Goal: Task Accomplishment & Management: Use online tool/utility

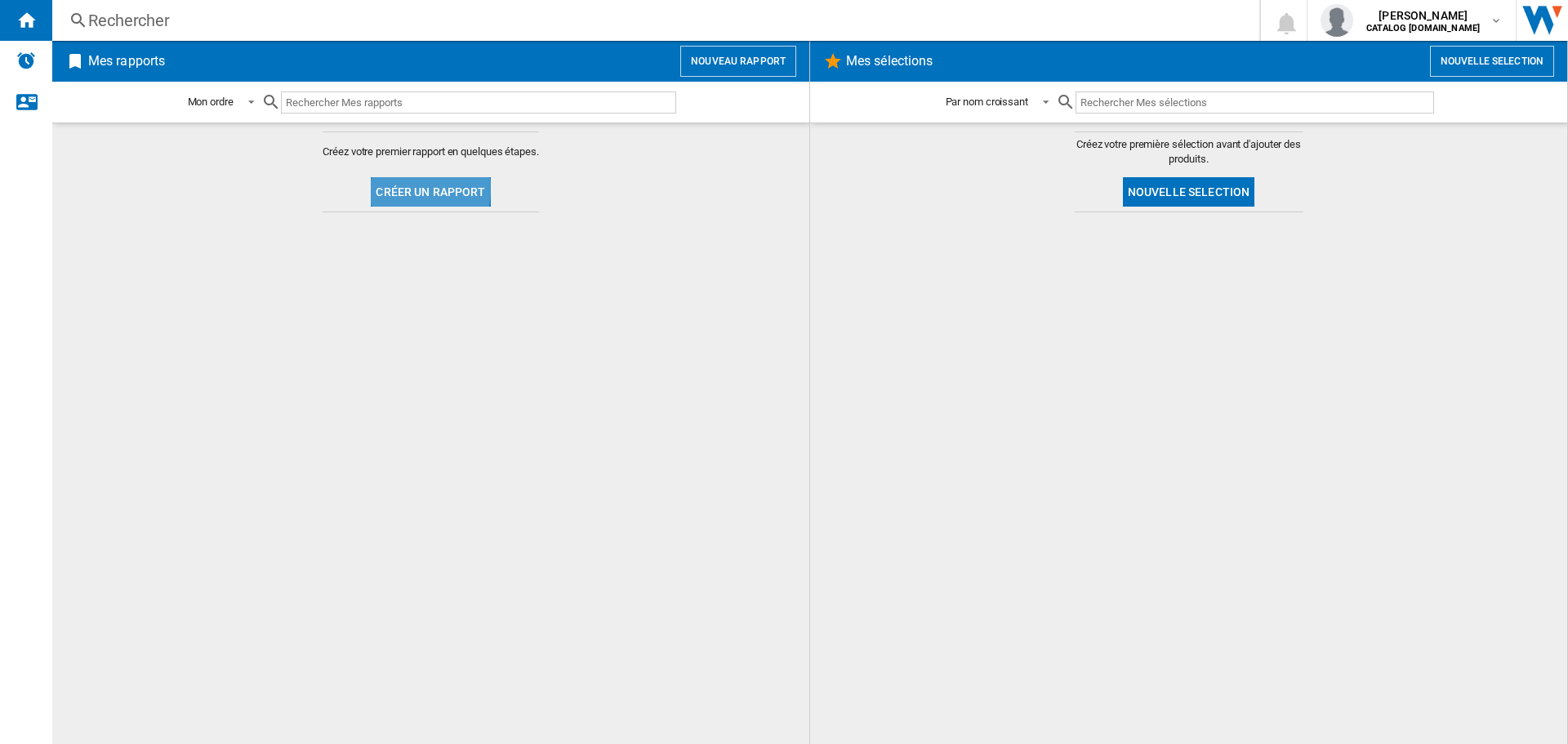
click at [385, 188] on button "Créer un rapport" at bounding box center [430, 191] width 119 height 29
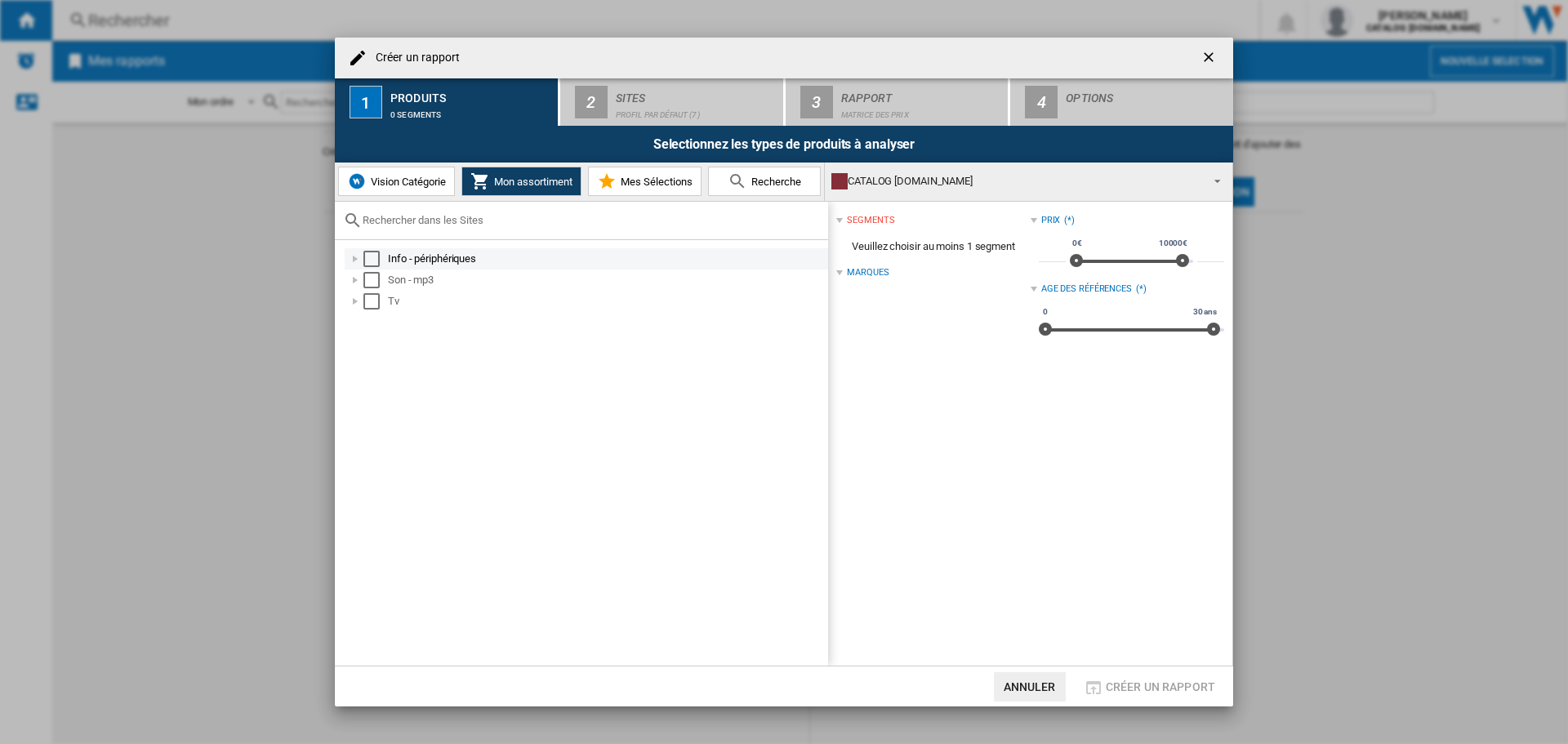
click at [376, 259] on div "Select" at bounding box center [372, 259] width 16 height 16
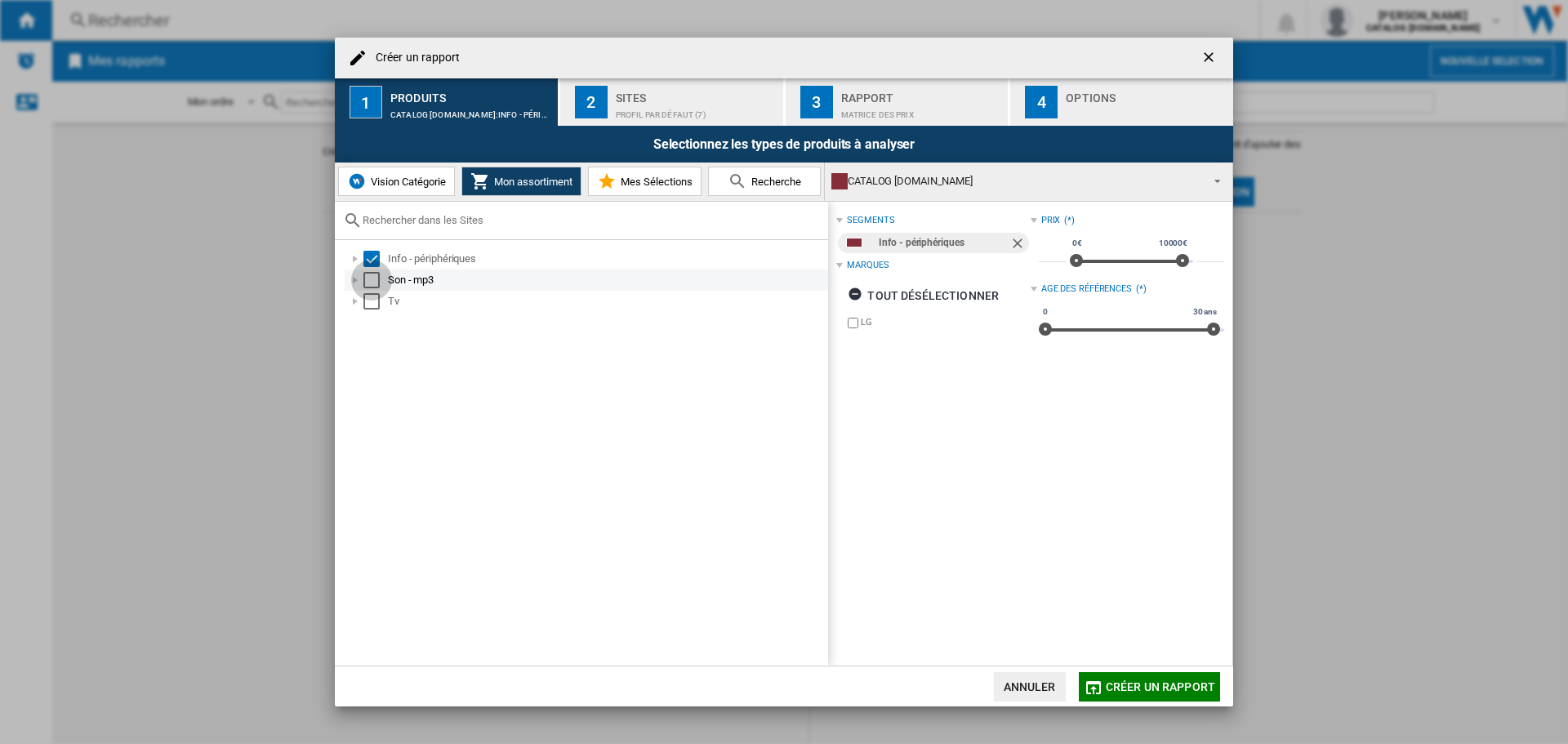
click at [369, 282] on div "Select" at bounding box center [372, 280] width 16 height 16
click at [367, 304] on div "Select" at bounding box center [372, 302] width 16 height 16
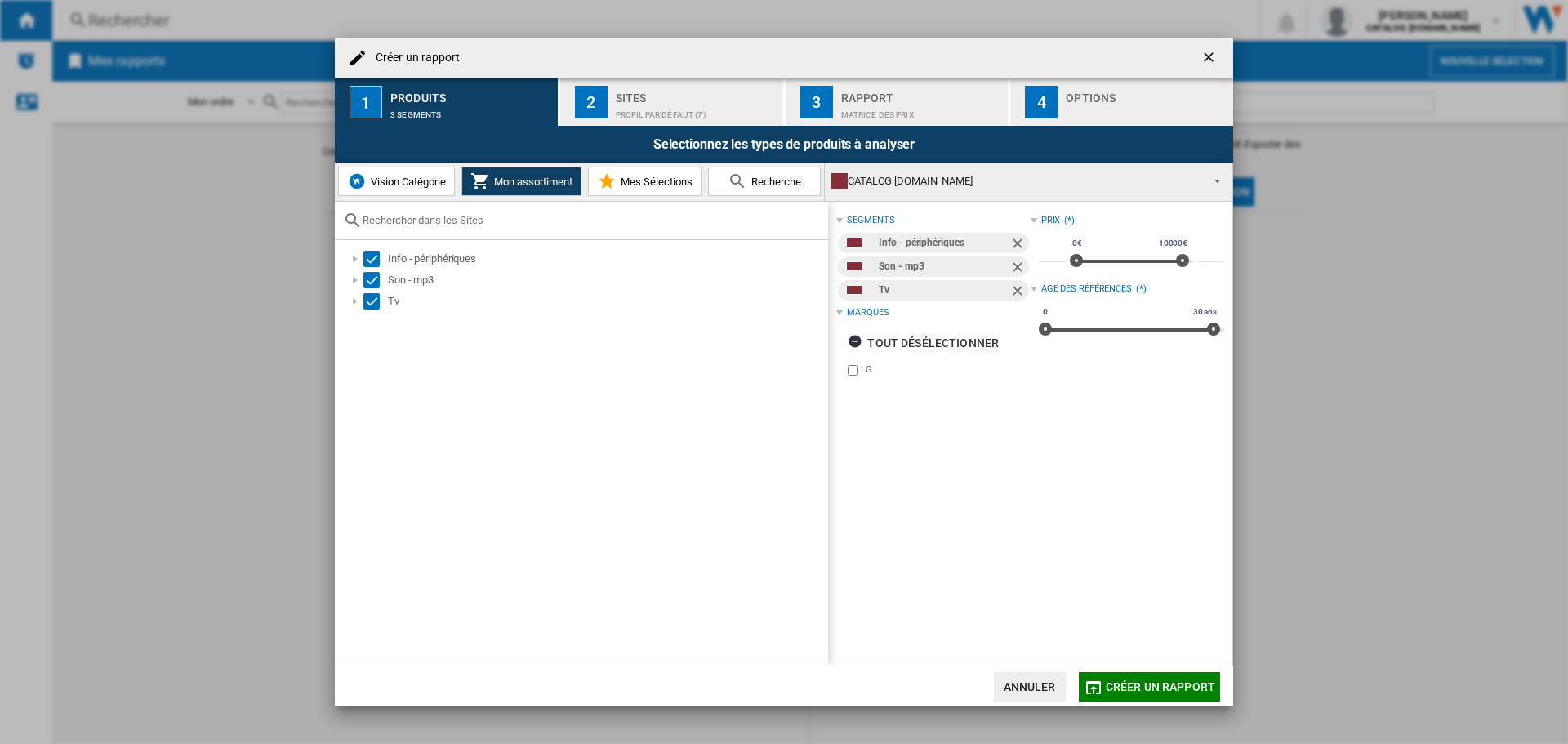
click at [606, 120] on button "2 Sites Profil par défaut (7)" at bounding box center [673, 102] width 224 height 47
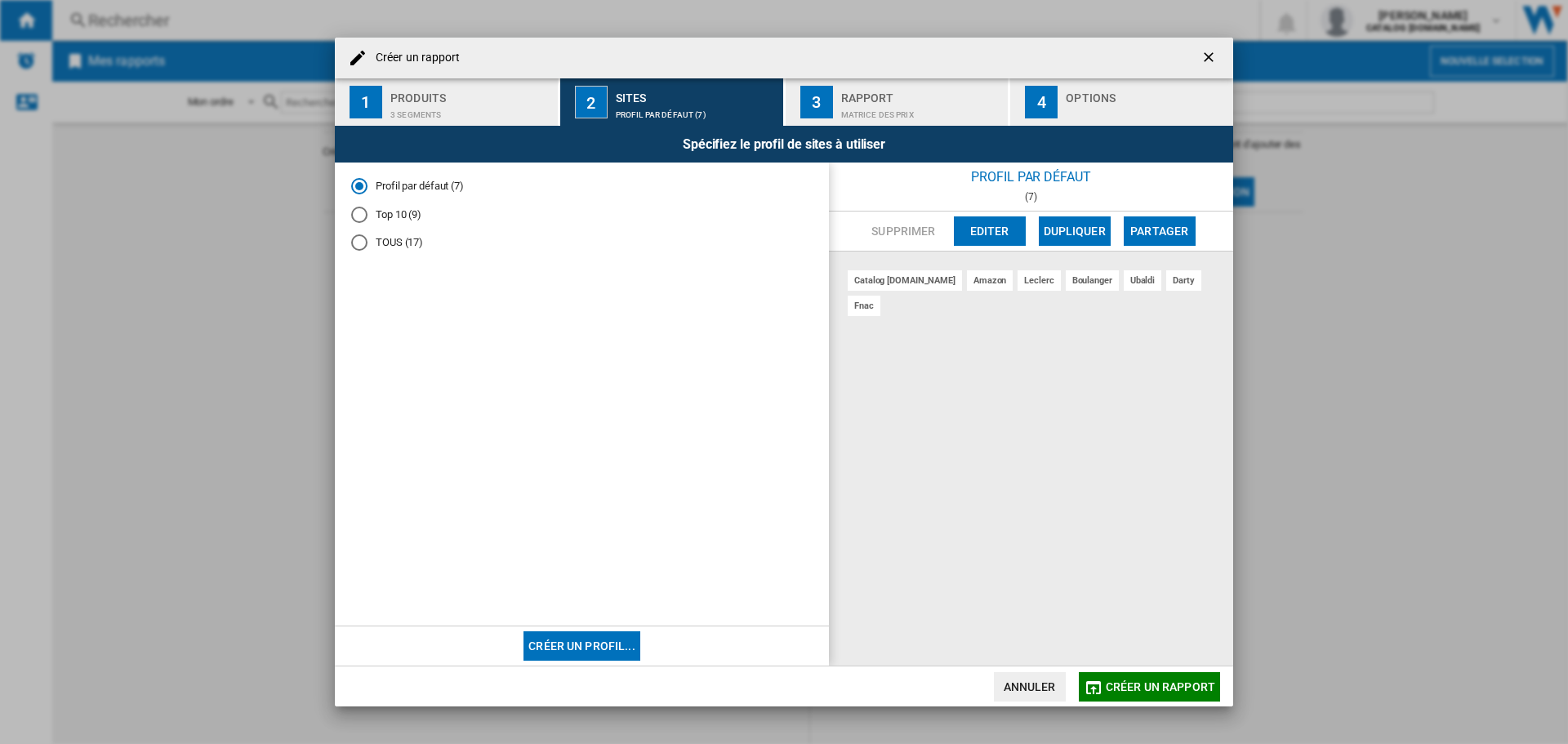
click at [826, 101] on div "3" at bounding box center [817, 102] width 33 height 33
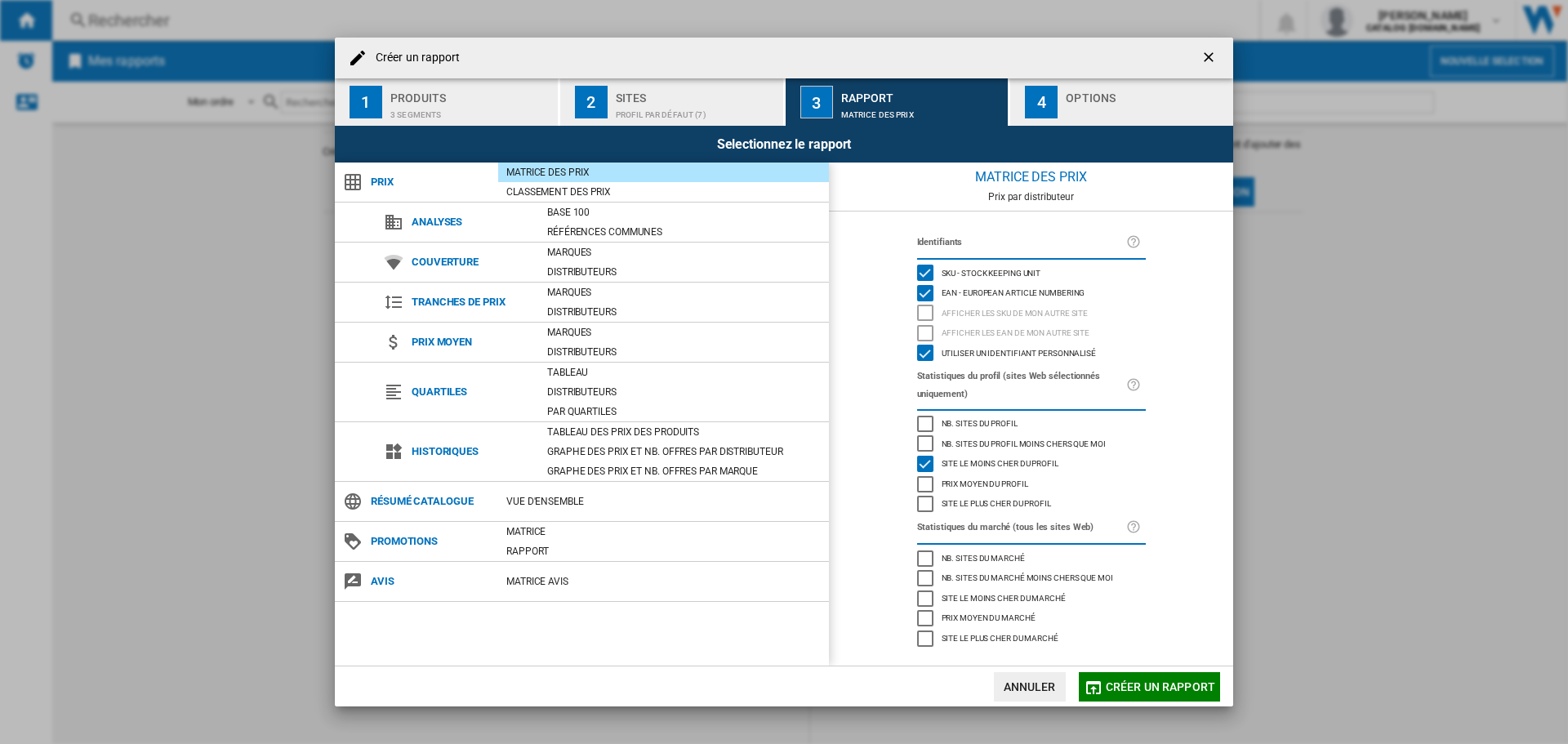
click at [1044, 128] on div "Selectionnez le rapport" at bounding box center [783, 144] width 898 height 36
click at [1055, 86] on div "4" at bounding box center [1041, 102] width 33 height 33
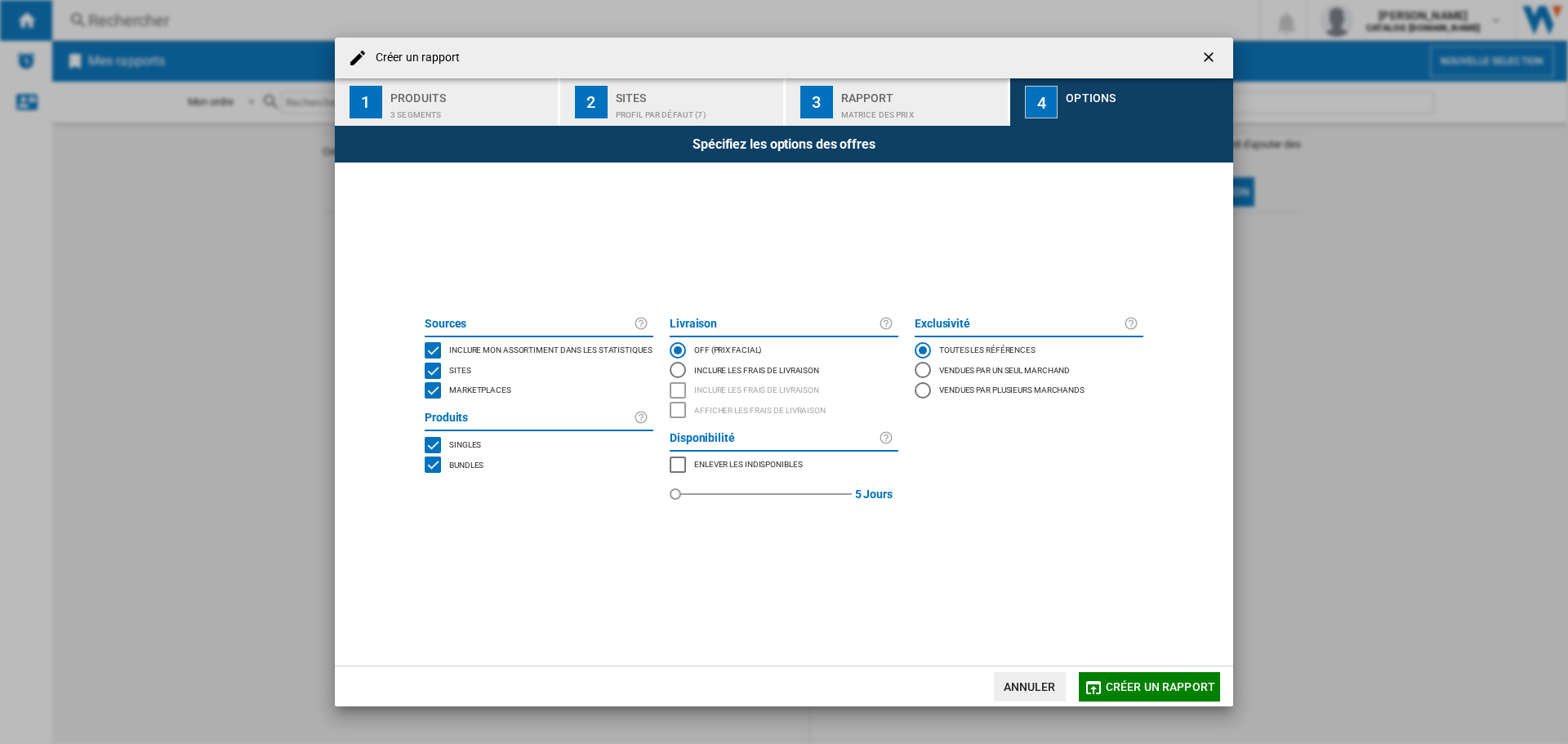
click at [432, 388] on div "MARKETPLACES" at bounding box center [433, 390] width 16 height 16
click at [1103, 687] on button "Créer un rapport" at bounding box center [1149, 687] width 141 height 29
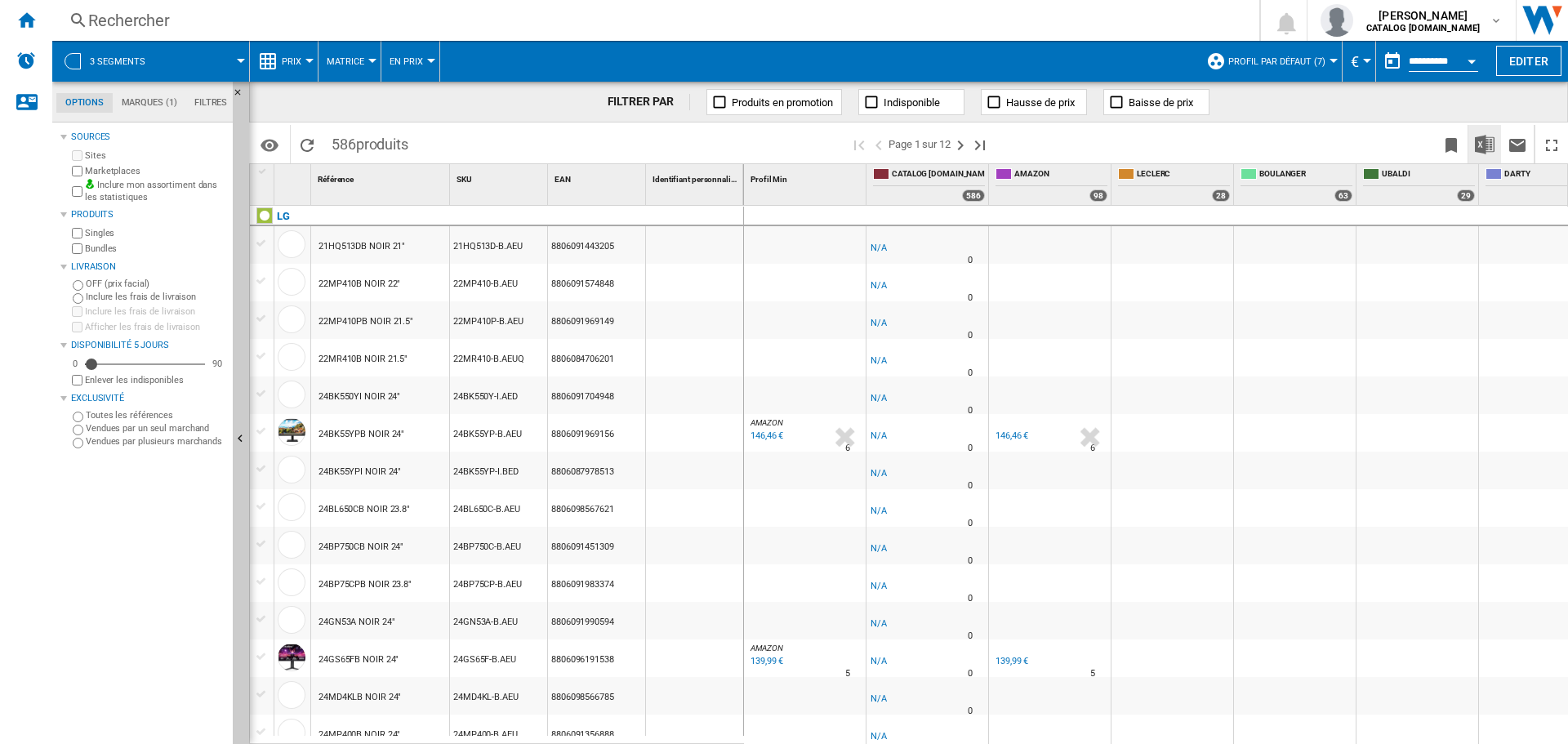
click at [1491, 141] on img "Télécharger au format Excel" at bounding box center [1485, 145] width 20 height 20
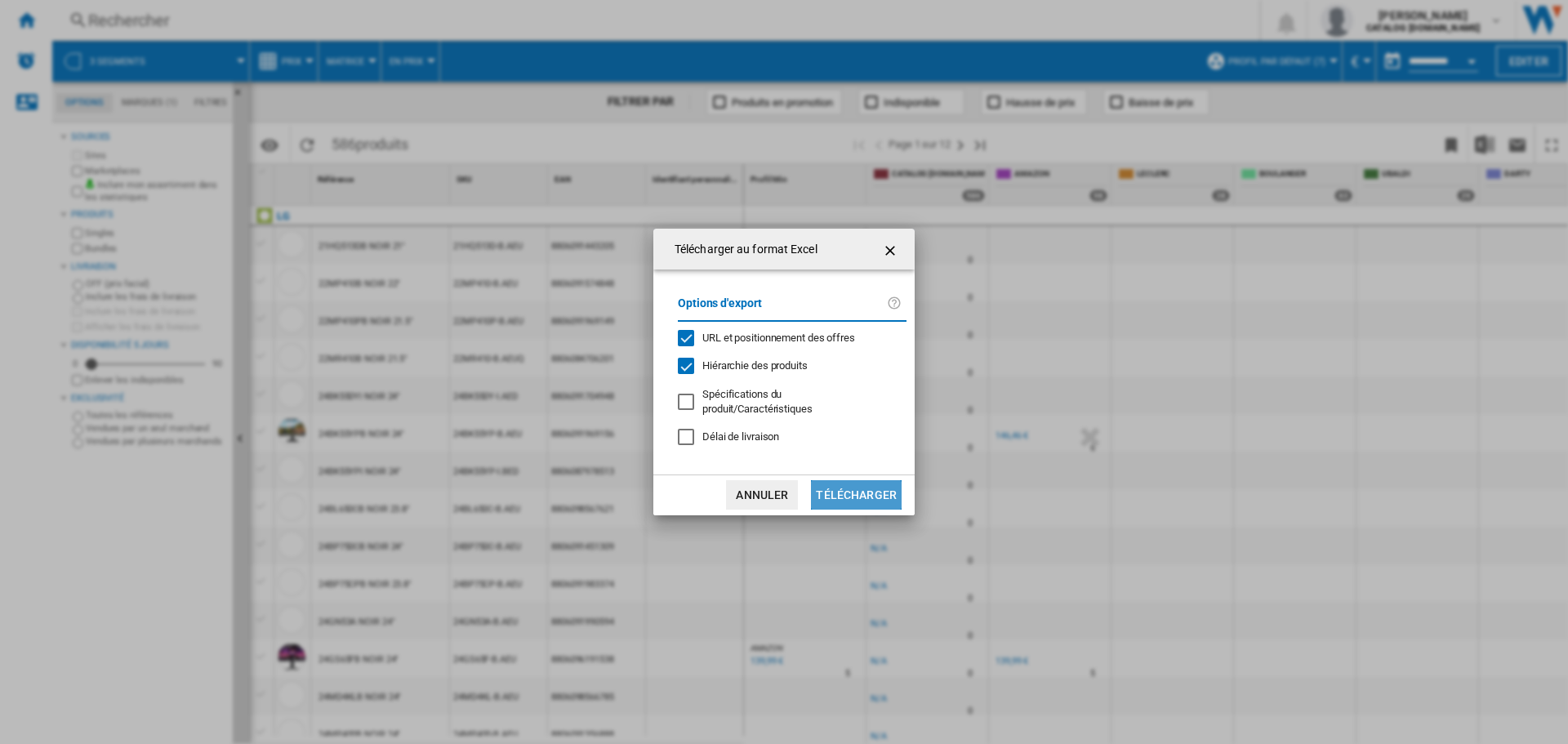
click at [856, 504] on button "Télécharger" at bounding box center [856, 495] width 90 height 29
